Goal: Task Accomplishment & Management: Manage account settings

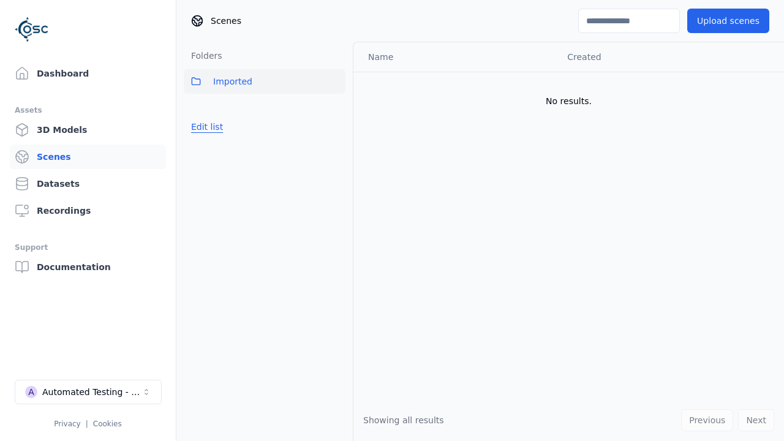
click at [205, 127] on button "Edit list" at bounding box center [207, 127] width 47 height 22
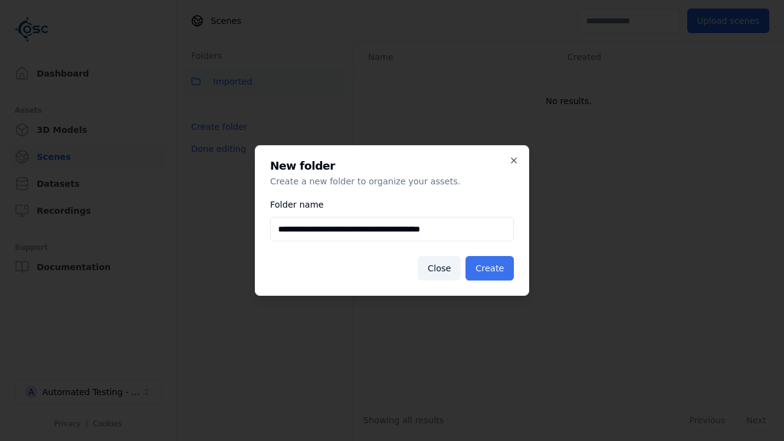
type input "**********"
click at [492, 268] on button "Create" at bounding box center [489, 268] width 48 height 24
click at [215, 160] on button "Done editing" at bounding box center [219, 149] width 70 height 22
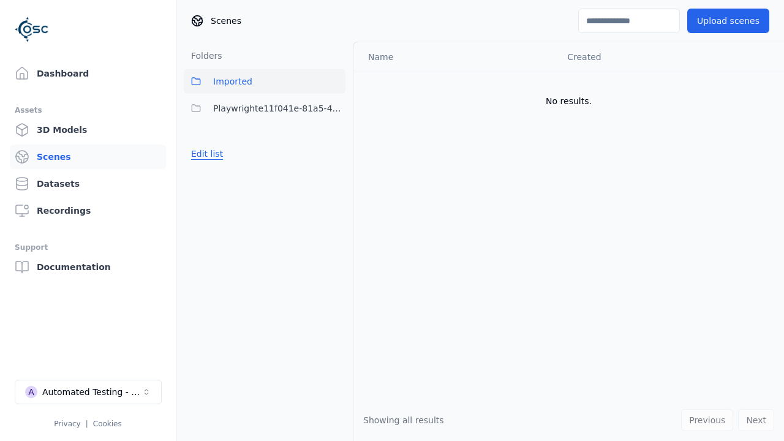
click at [205, 154] on button "Edit list" at bounding box center [207, 154] width 47 height 22
click at [336, 108] on html "Support Dashboard Assets 3D Models Scenes Datasets Recordings Support Documenta…" at bounding box center [392, 220] width 784 height 441
click at [336, 153] on div "Rename" at bounding box center [340, 153] width 82 height 20
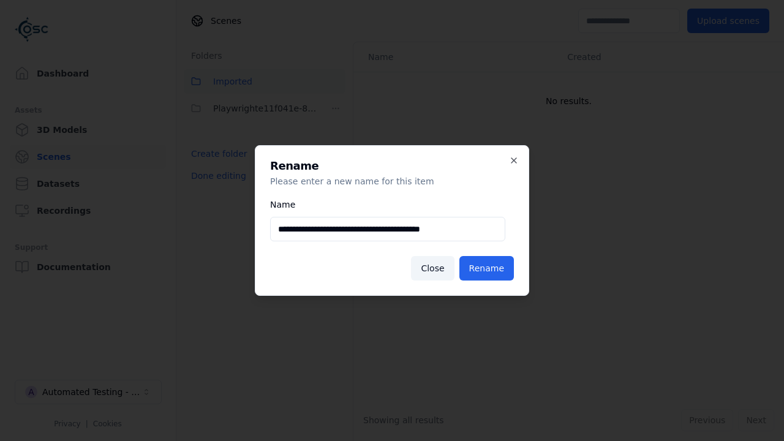
click at [388, 229] on input "**********" at bounding box center [387, 229] width 235 height 24
type input "**********"
click at [489, 268] on button "Rename" at bounding box center [486, 268] width 54 height 24
click at [215, 176] on button "Done editing" at bounding box center [219, 176] width 70 height 22
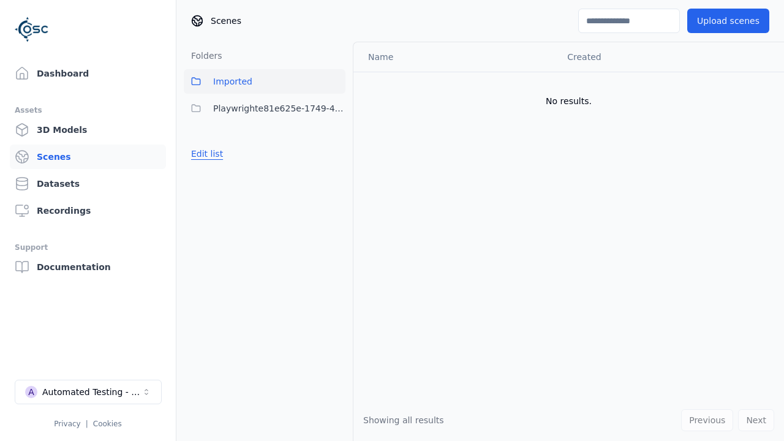
click at [205, 154] on button "Edit list" at bounding box center [207, 154] width 47 height 22
click at [336, 108] on html "Support Dashboard Assets 3D Models Scenes Datasets Recordings Support Documenta…" at bounding box center [392, 220] width 784 height 441
click at [336, 173] on div "Delete" at bounding box center [340, 173] width 82 height 20
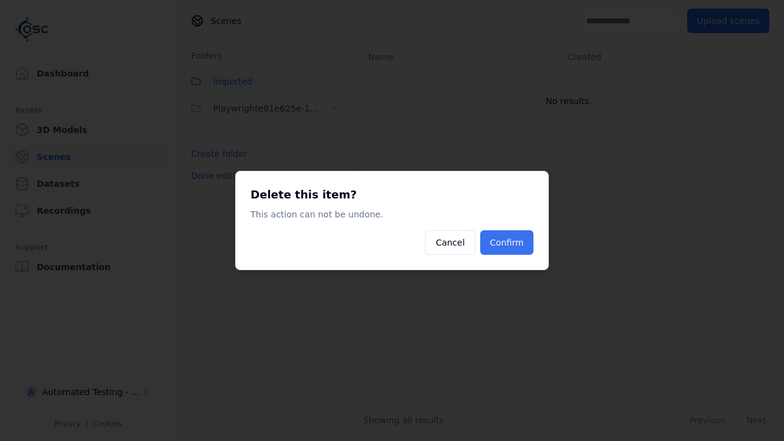
click at [508, 242] on button "Confirm" at bounding box center [506, 242] width 53 height 24
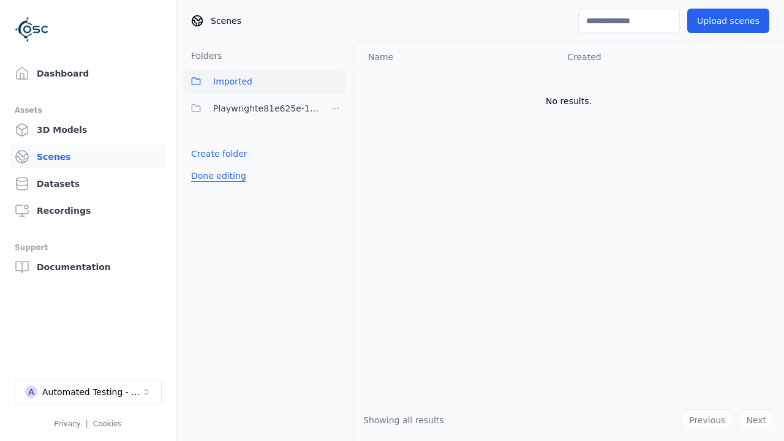
click at [215, 176] on button "Done editing" at bounding box center [219, 176] width 70 height 22
